Goal: Task Accomplishment & Management: Manage account settings

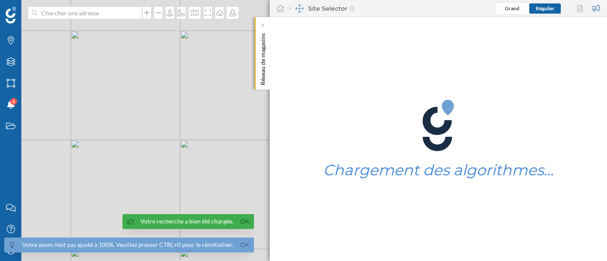
click at [243, 244] on link "Ok" at bounding box center [245, 245] width 14 height 10
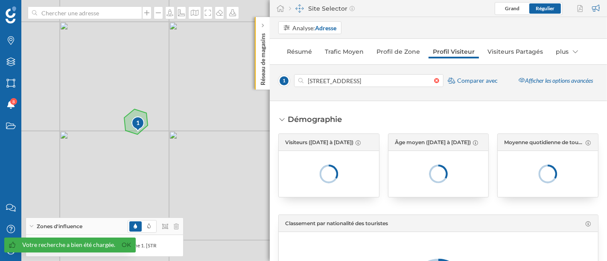
click at [118, 246] on div "Votre recherche a bien été chargée. Ok" at bounding box center [70, 245] width 132 height 15
click at [123, 246] on link "Ok" at bounding box center [127, 245] width 14 height 10
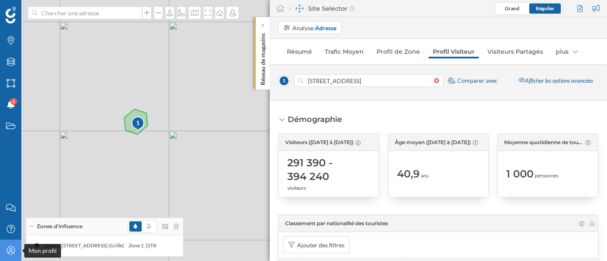
click at [6, 245] on div "Mon profil" at bounding box center [10, 250] width 21 height 21
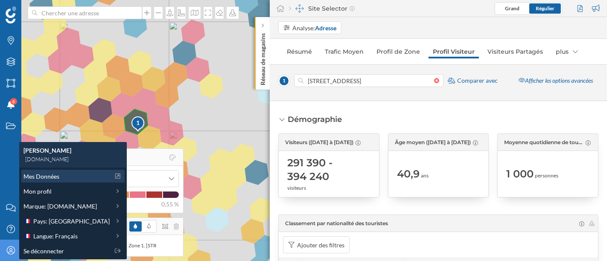
click at [48, 175] on span "Mes Données" at bounding box center [41, 176] width 36 height 9
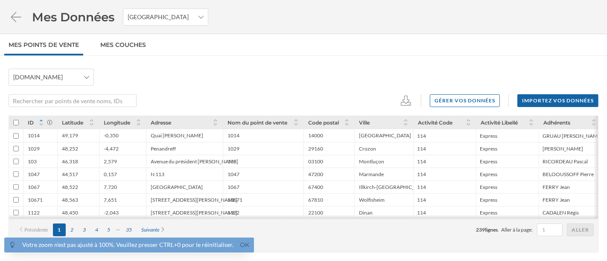
click at [249, 245] on div "Votre zoom n'est pas ajusté à 100%. Veuillez presser CTRL+0 pour le réinitialis…" at bounding box center [129, 245] width 250 height 15
click at [243, 247] on link "Ok" at bounding box center [245, 245] width 14 height 10
